Goal: Navigation & Orientation: Find specific page/section

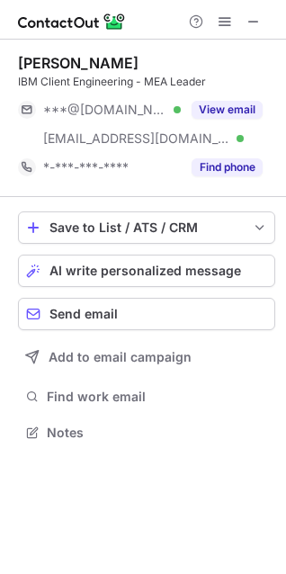
scroll to position [419, 286]
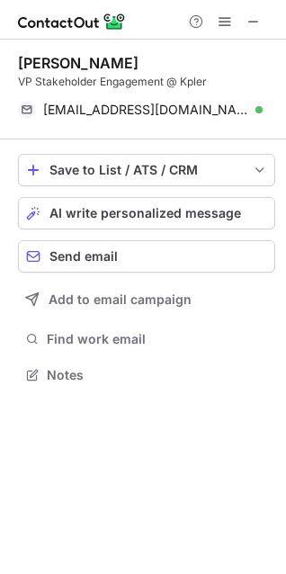
scroll to position [362, 286]
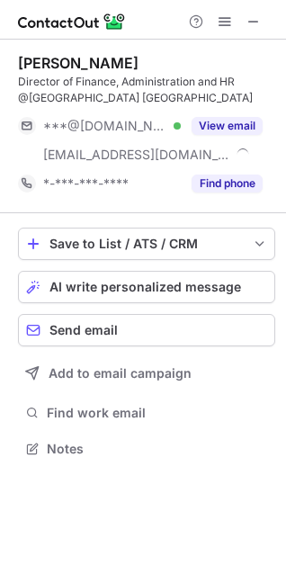
scroll to position [435, 286]
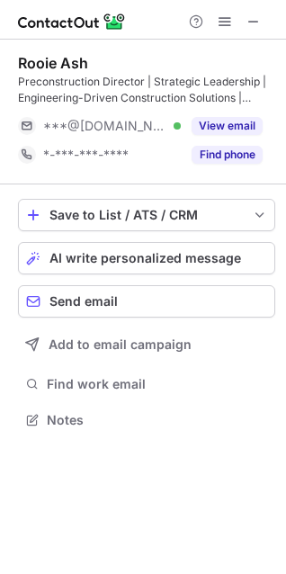
scroll to position [406, 286]
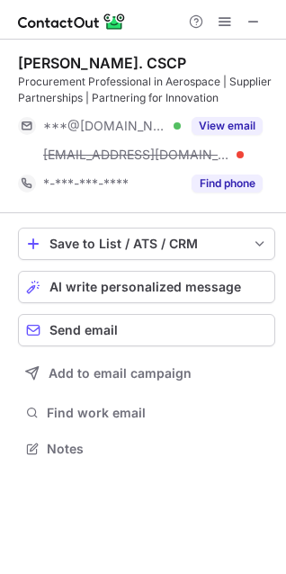
scroll to position [435, 286]
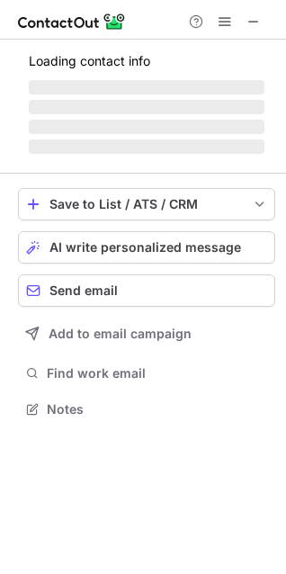
scroll to position [403, 286]
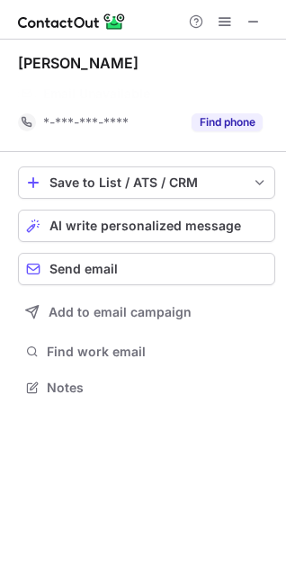
scroll to position [345, 286]
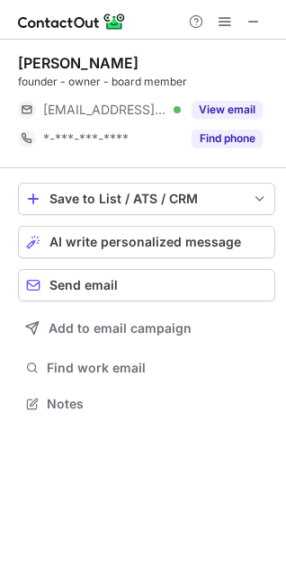
scroll to position [8, 8]
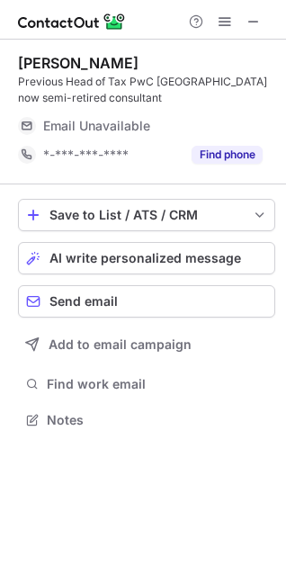
scroll to position [396, 286]
